Goal: Transaction & Acquisition: Purchase product/service

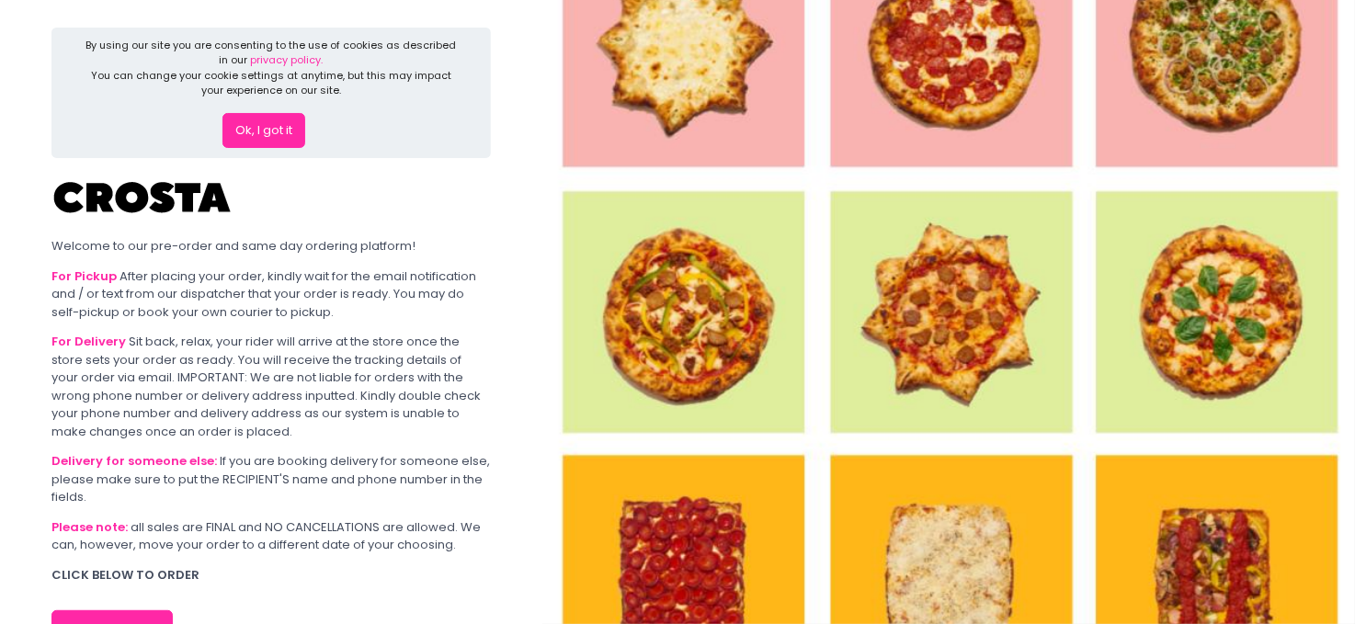
click at [271, 126] on button "Ok, I got it" at bounding box center [264, 130] width 83 height 35
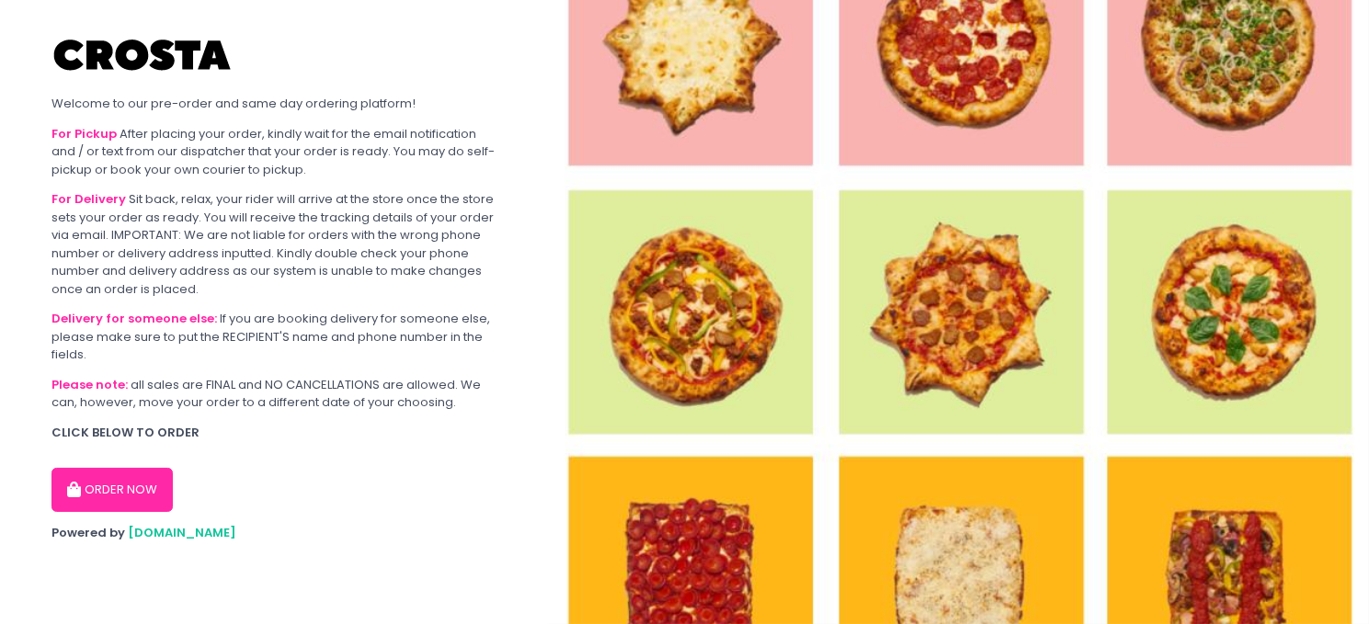
click at [148, 481] on button "ORDER NOW" at bounding box center [111, 490] width 121 height 44
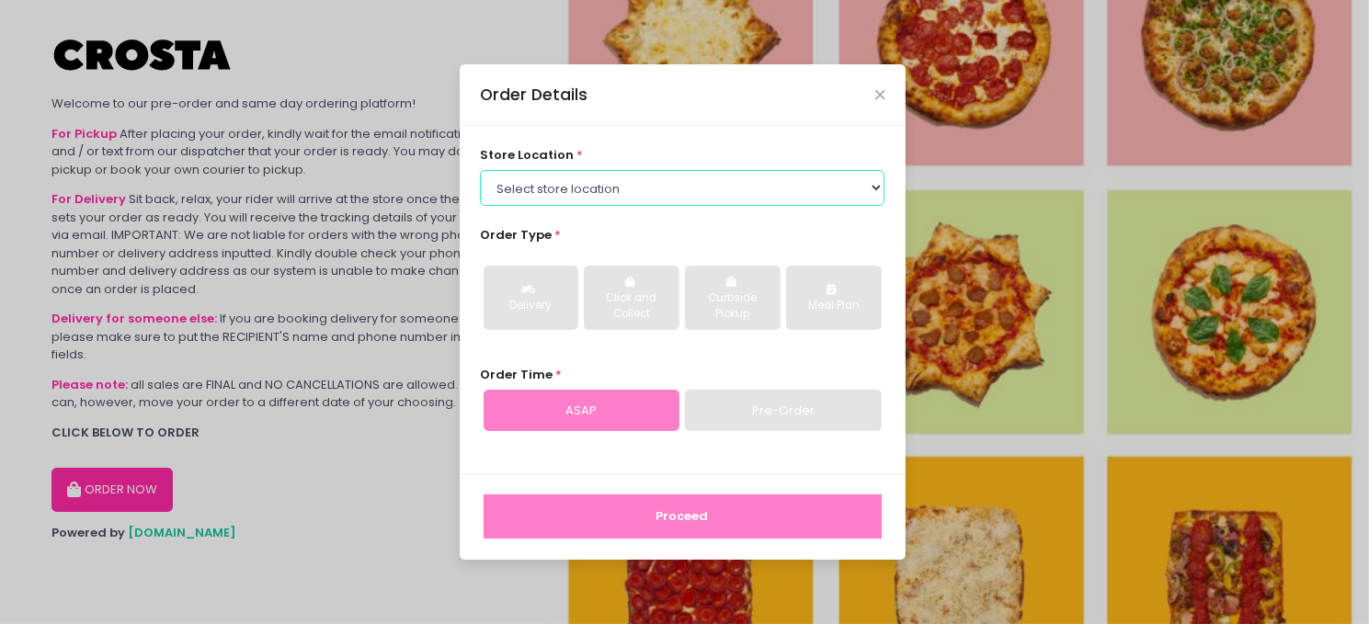
drag, startPoint x: 614, startPoint y: 179, endPoint x: 609, endPoint y: 189, distance: 11.5
click at [614, 179] on select "Select store location [PERSON_NAME] Pizza - [PERSON_NAME] Pizza - [GEOGRAPHIC_D…" at bounding box center [682, 187] width 405 height 35
select select "5fabb2e53664a8677beaeb89"
click at [480, 170] on select "Select store location [PERSON_NAME] Pizza - [PERSON_NAME] Pizza - [GEOGRAPHIC_D…" at bounding box center [682, 187] width 405 height 35
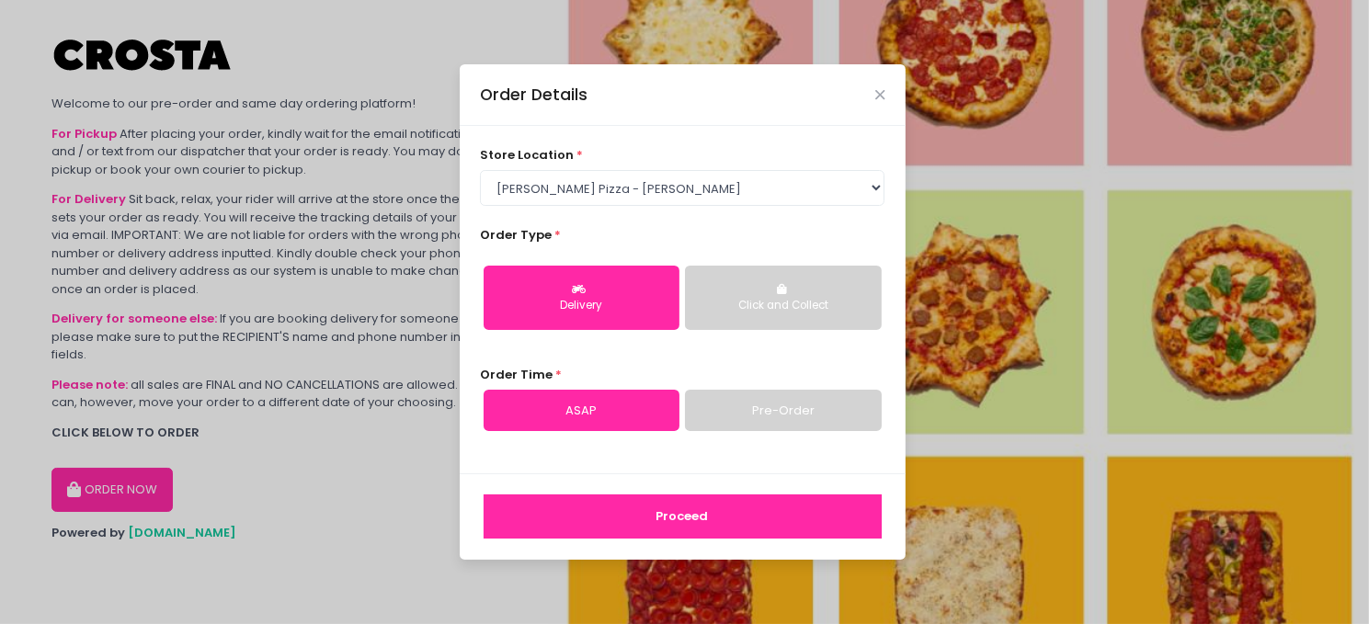
click at [746, 290] on button "Click and Collect" at bounding box center [783, 298] width 196 height 64
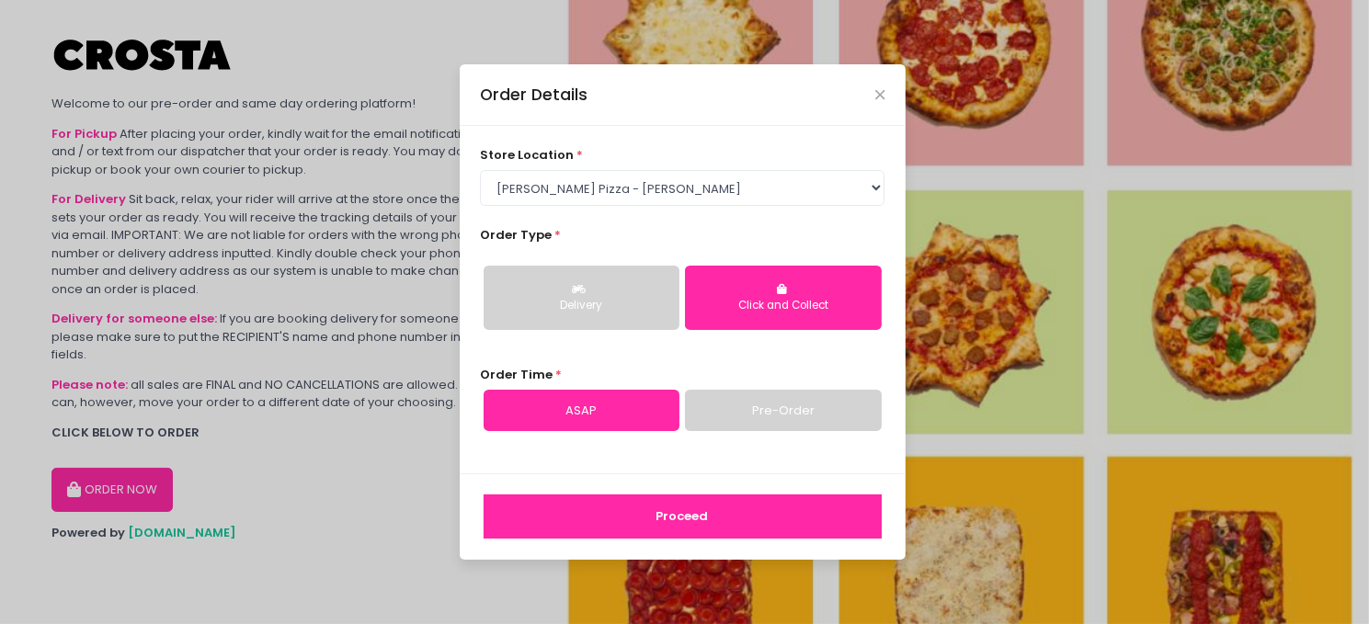
click at [623, 299] on div "Delivery" at bounding box center [582, 306] width 170 height 17
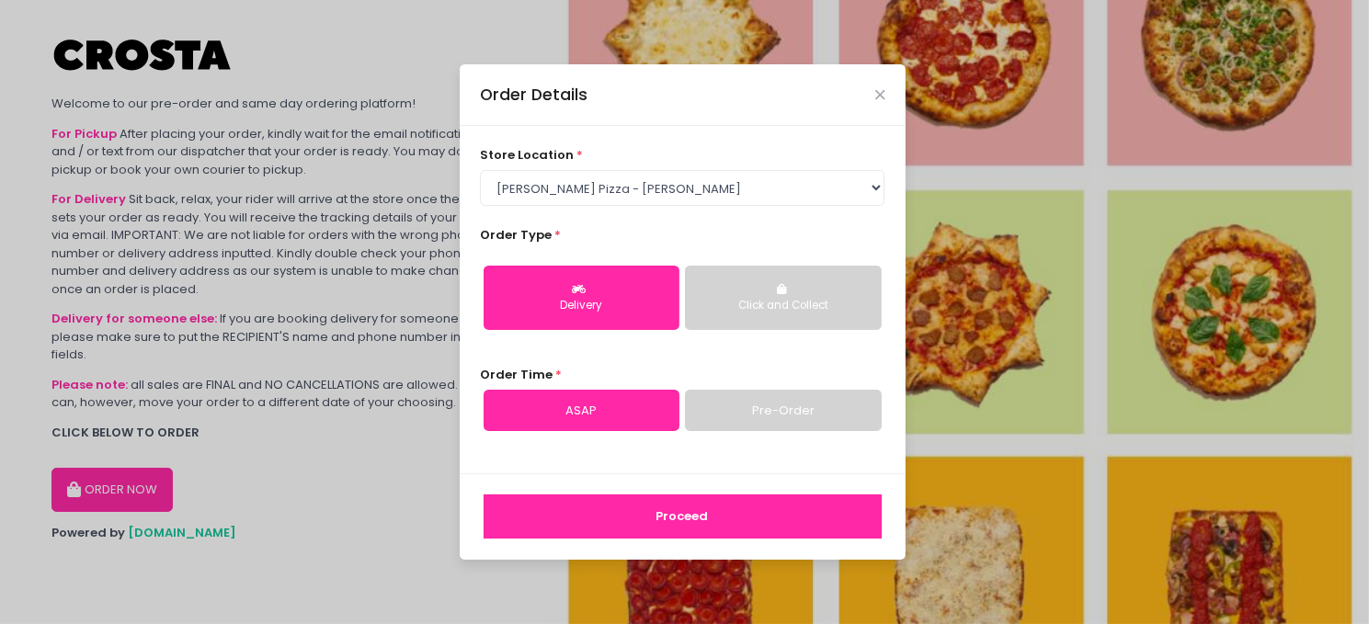
click at [765, 415] on link "Pre-Order" at bounding box center [783, 411] width 196 height 42
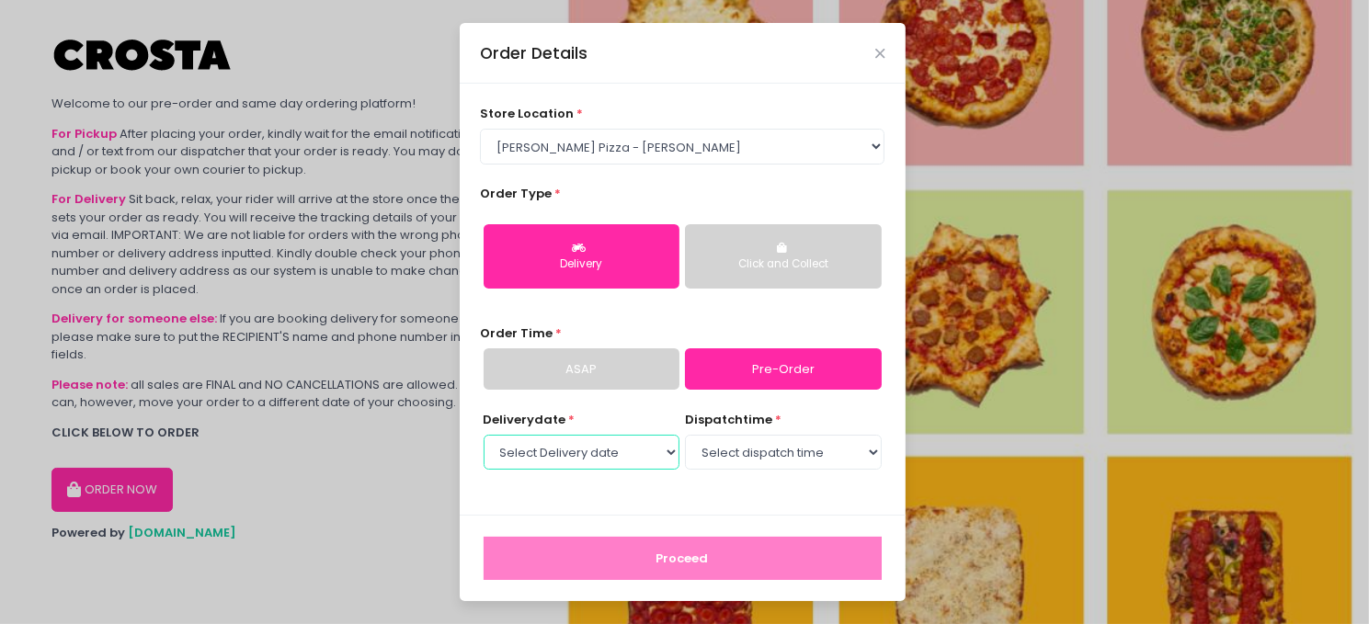
click at [637, 457] on select "Select Delivery date [DATE] [DATE] [DATE] [DATE] [DATE] [DATE]" at bounding box center [582, 452] width 196 height 35
select select "[DATE]"
click at [484, 435] on select "Select Delivery date [DATE] [DATE] [DATE] [DATE] [DATE] [DATE]" at bounding box center [582, 452] width 196 height 35
click at [778, 449] on select "Select dispatch time 12:00 PM - 12:30 PM 12:30 PM - 01:00 PM 01:00 PM - 01:30 P…" at bounding box center [783, 452] width 196 height 35
select select "12:00"
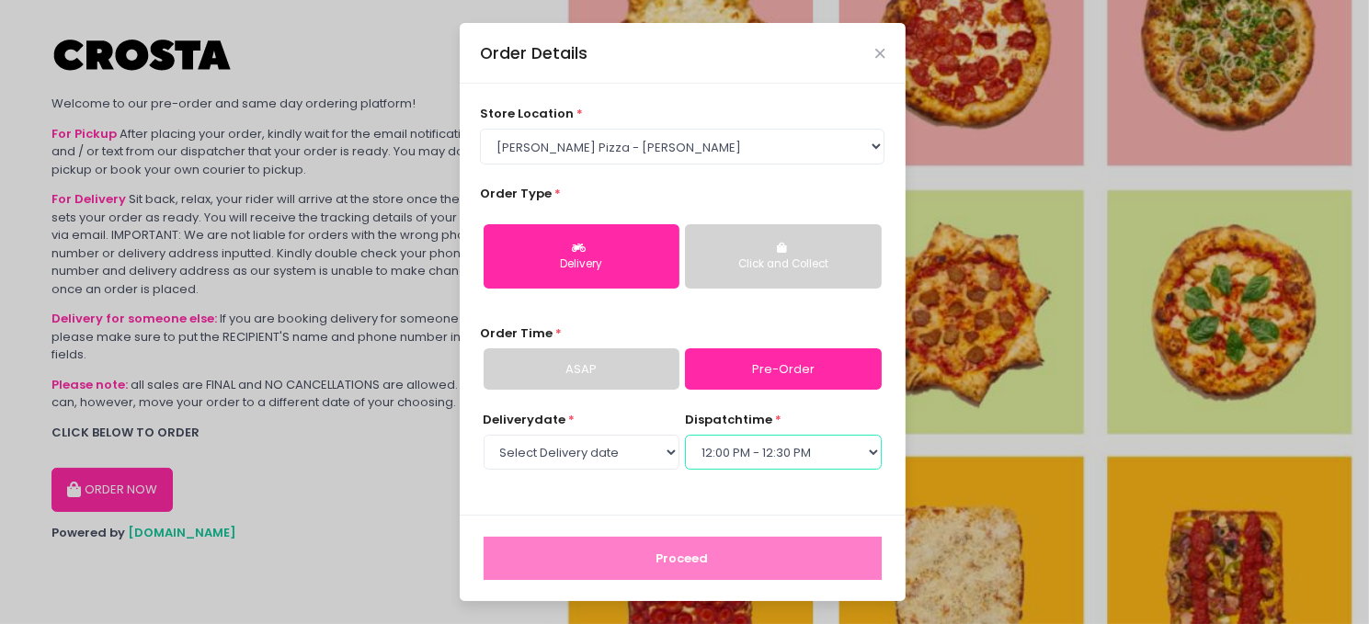
click at [685, 435] on select "Select dispatch time 12:00 PM - 12:30 PM 12:30 PM - 01:00 PM 01:00 PM - 01:30 P…" at bounding box center [783, 452] width 196 height 35
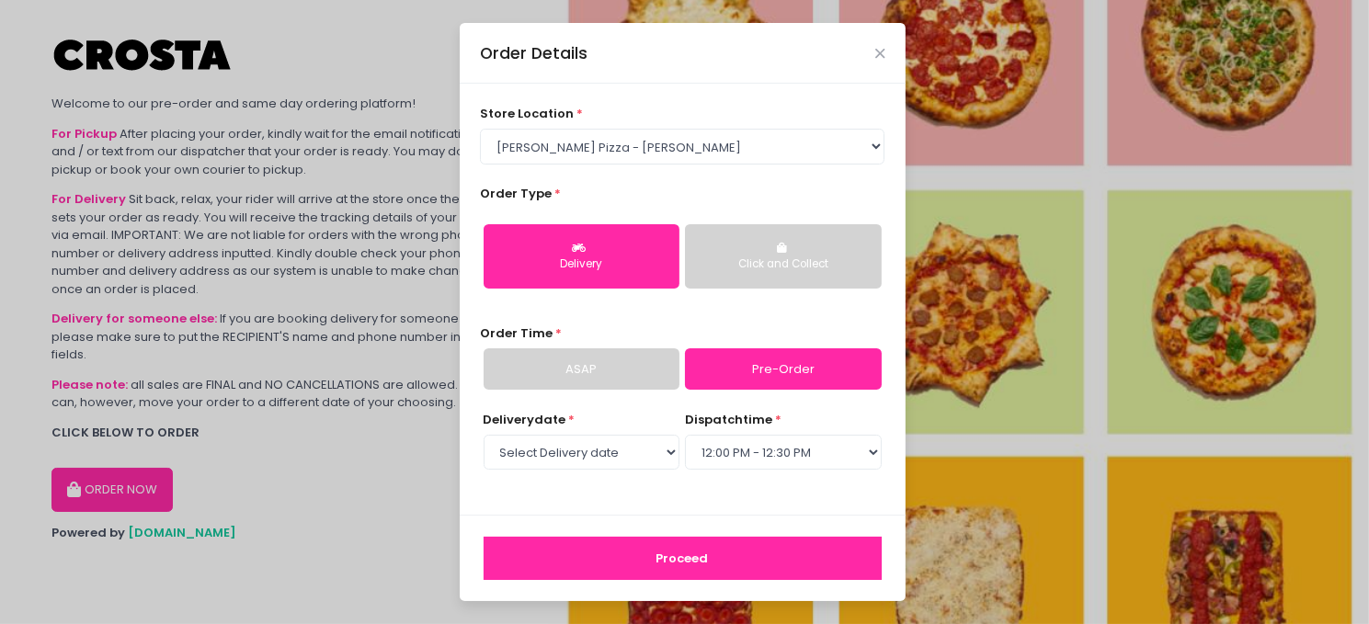
click at [748, 561] on button "Proceed" at bounding box center [683, 559] width 398 height 44
